Goal: Transaction & Acquisition: Subscribe to service/newsletter

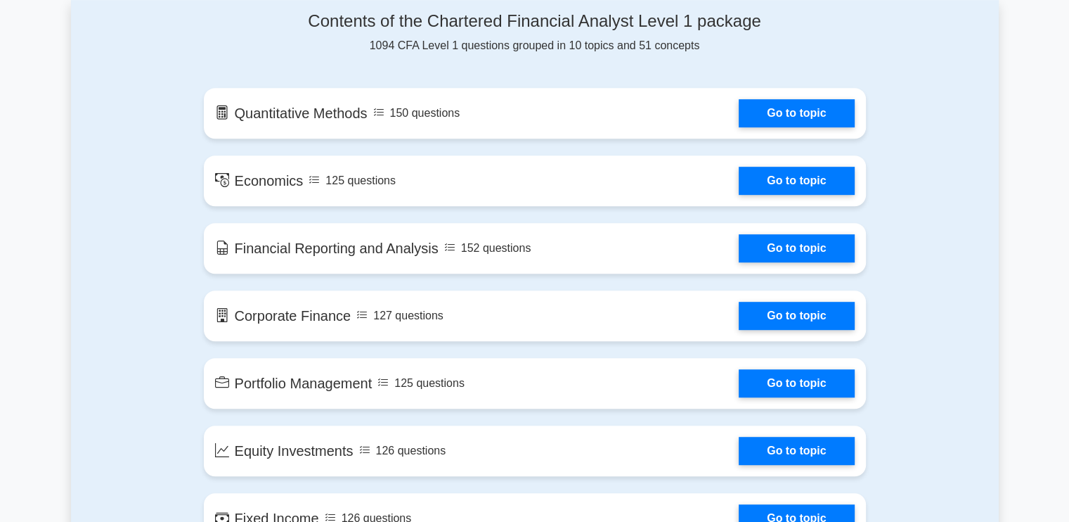
scroll to position [744, 0]
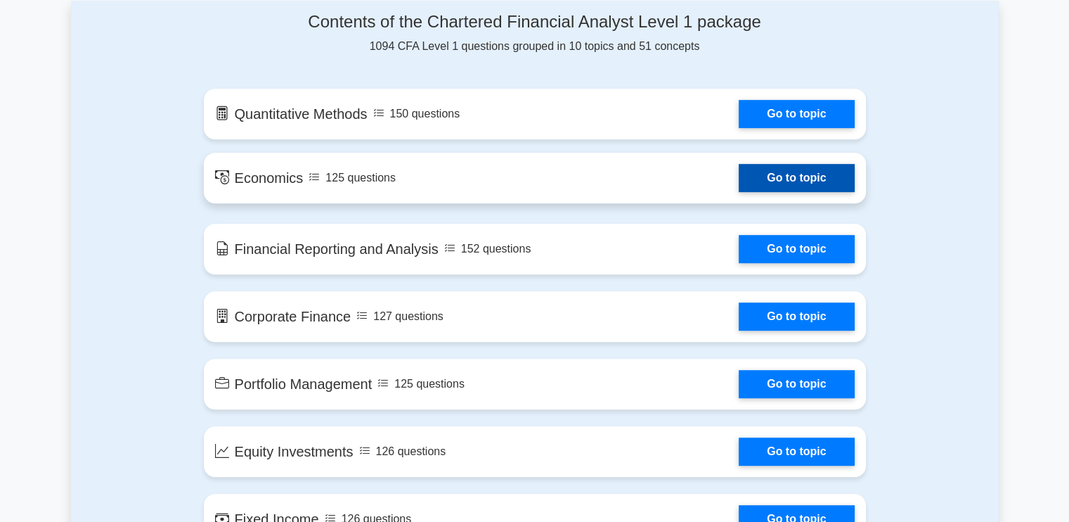
click at [814, 165] on link "Go to topic" at bounding box center [796, 178] width 115 height 28
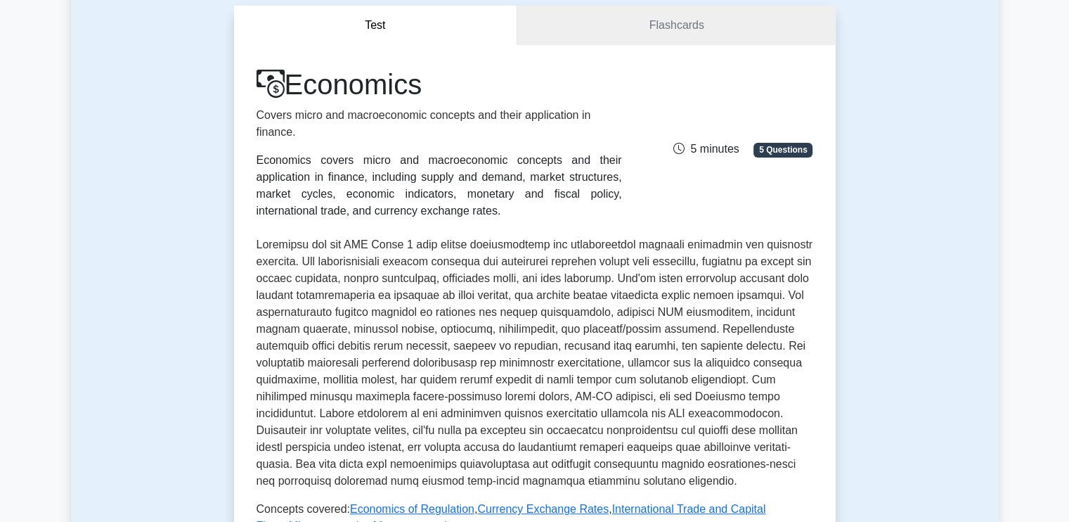
scroll to position [132, 0]
click at [725, 35] on link "Flashcards" at bounding box center [676, 25] width 318 height 40
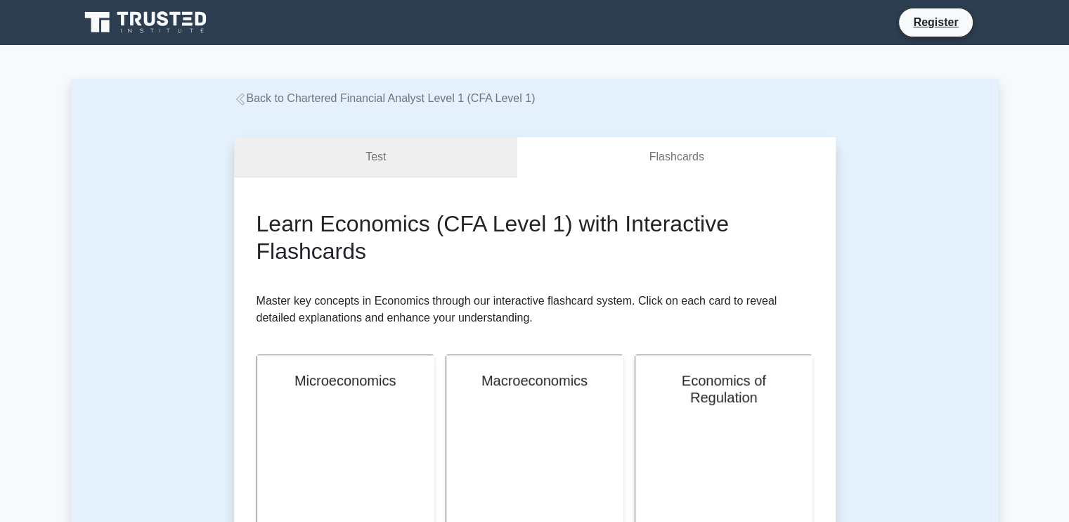
click at [478, 160] on link "Test" at bounding box center [376, 157] width 284 height 40
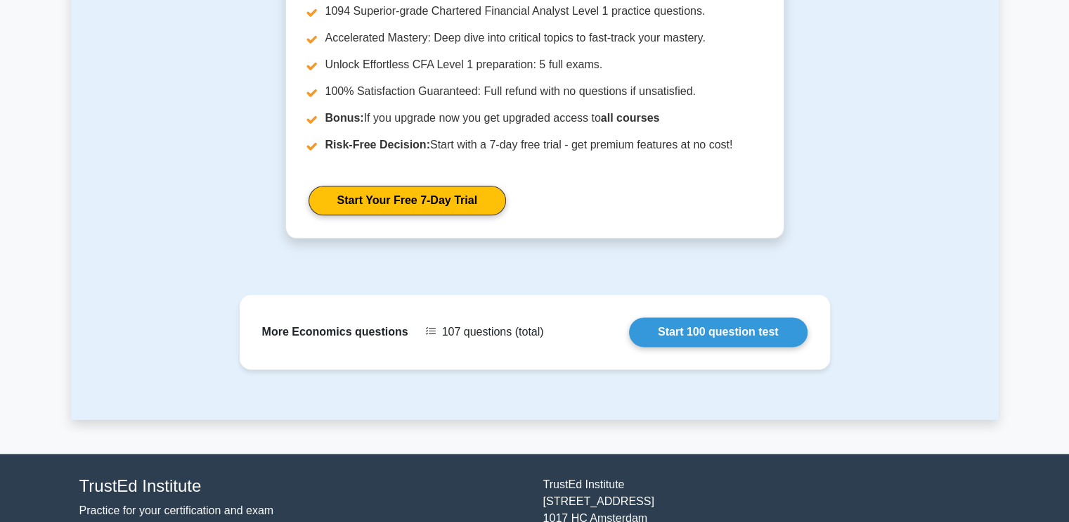
scroll to position [1707, 0]
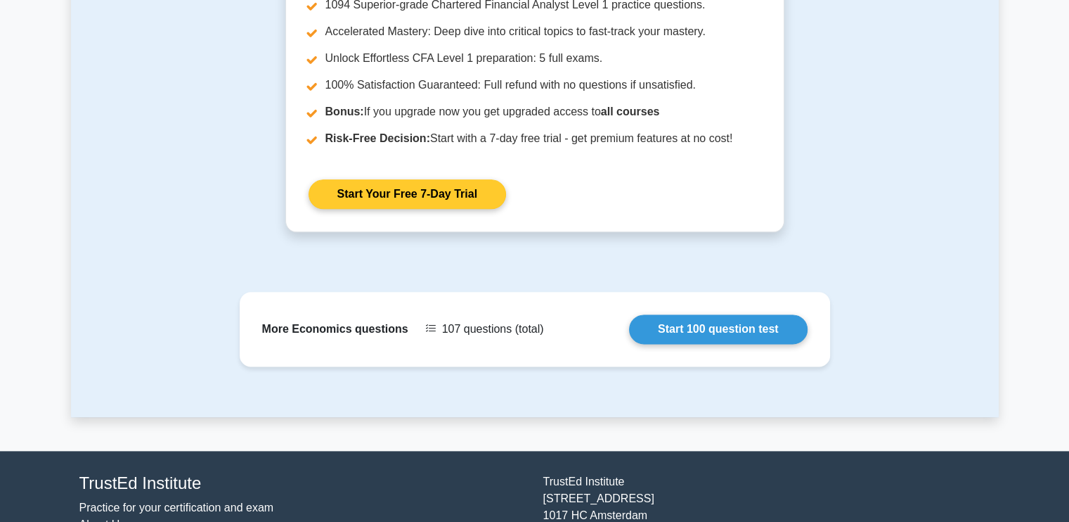
click at [473, 202] on link "Start Your Free 7-Day Trial" at bounding box center [408, 194] width 198 height 30
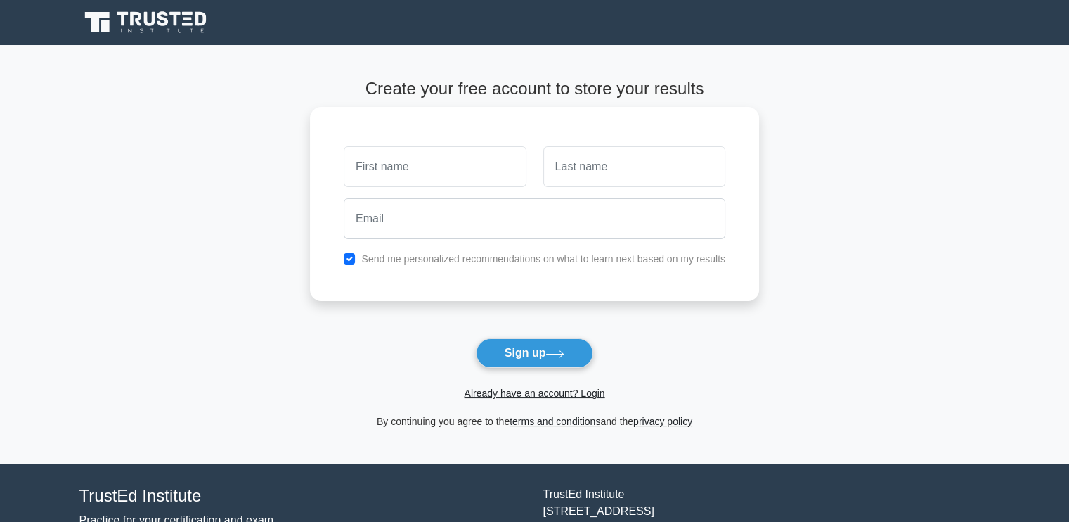
click at [390, 165] on input "text" at bounding box center [435, 166] width 182 height 41
type input "Hermes"
click at [599, 154] on input "text" at bounding box center [634, 166] width 182 height 41
type input "Soro"
click at [484, 253] on label "Send me personalized recommendations on what to learn next based on my results" at bounding box center [543, 258] width 364 height 11
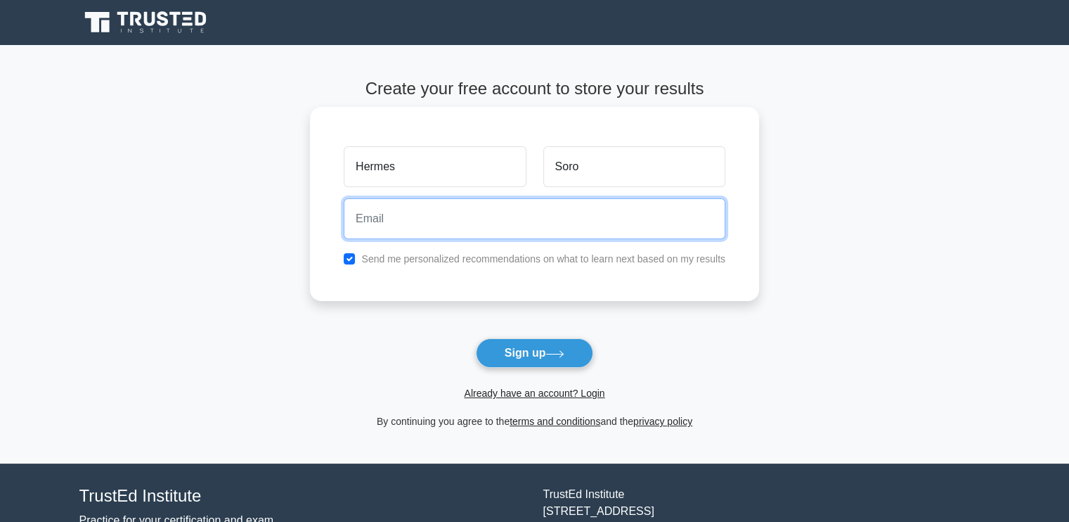
click at [470, 204] on input "email" at bounding box center [535, 218] width 382 height 41
type input "hermesfadil124@gmail.com"
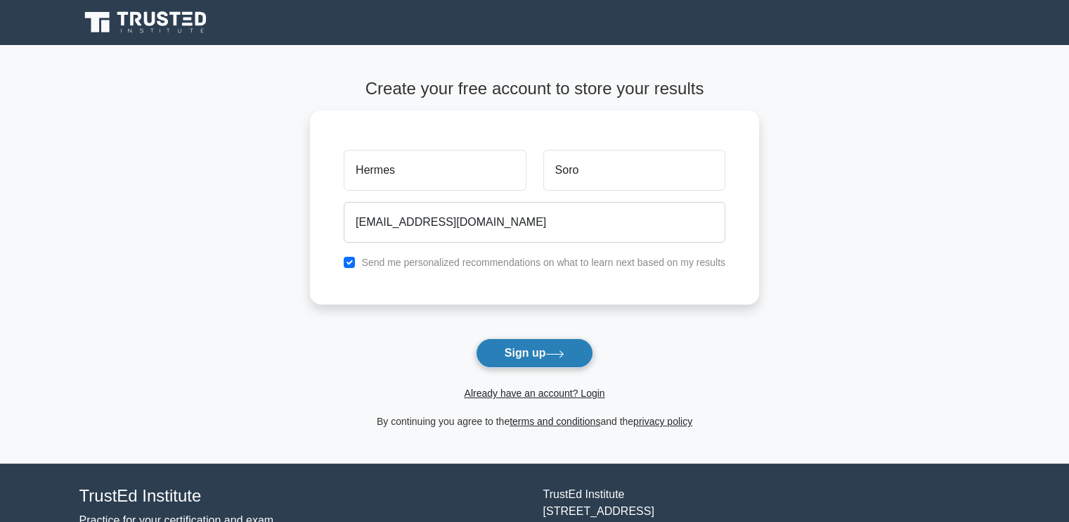
click at [544, 365] on button "Sign up" at bounding box center [535, 353] width 118 height 30
